Goal: Task Accomplishment & Management: Use online tool/utility

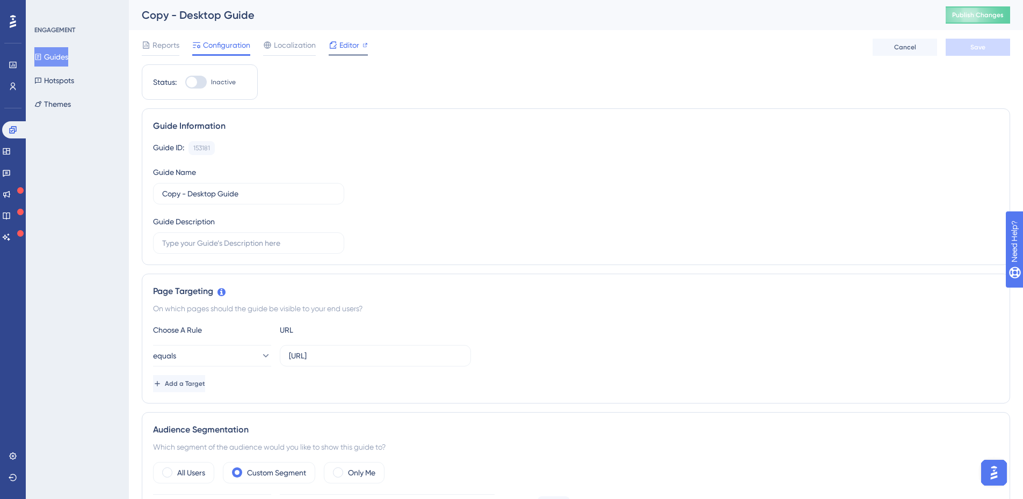
click at [346, 43] on span "Editor" at bounding box center [349, 45] width 20 height 13
click at [344, 37] on div "Reports Configuration Localization Editor Cancel Save" at bounding box center [576, 47] width 868 height 34
click at [344, 42] on span "Editor" at bounding box center [349, 45] width 20 height 13
